Goal: Download file/media

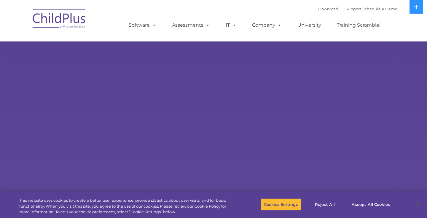
select select "MEDIUM"
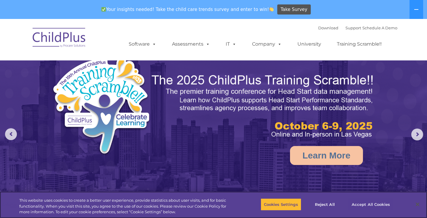
click at [353, 208] on button "Accept All Cookies" at bounding box center [370, 204] width 45 height 12
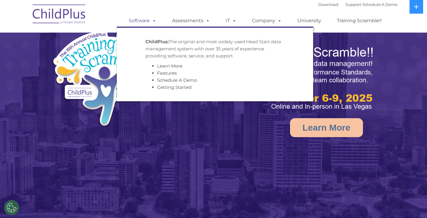
click at [152, 21] on span at bounding box center [153, 21] width 7 height 6
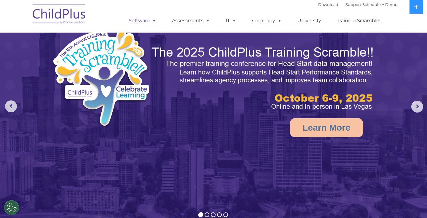
click at [151, 21] on span at bounding box center [153, 21] width 7 height 6
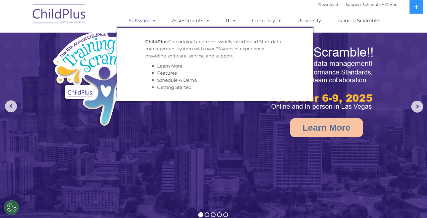
click at [151, 21] on span at bounding box center [153, 21] width 7 height 6
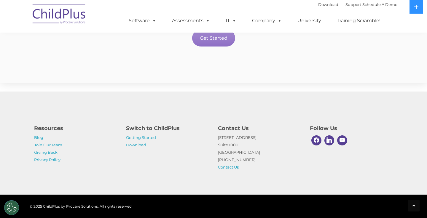
scroll to position [1246, 0]
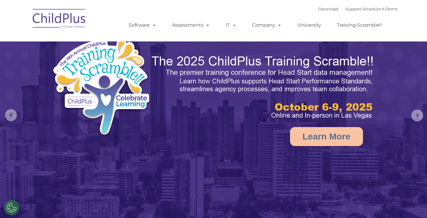
select select "MEDIUM"
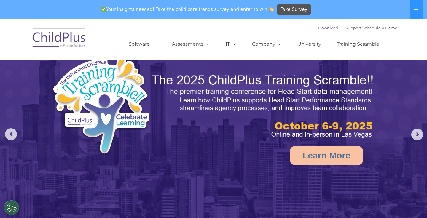
click at [323, 29] on link "Download" at bounding box center [328, 28] width 20 height 5
